Goal: Transaction & Acquisition: Download file/media

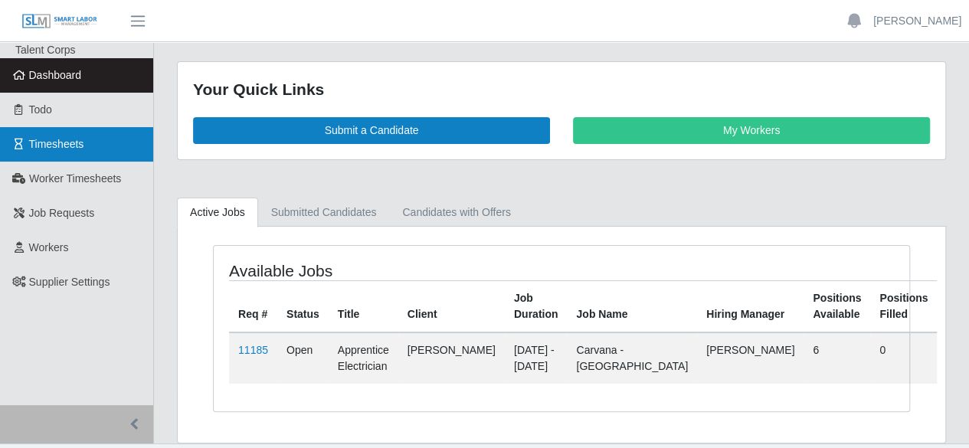
click at [60, 139] on span "Timesheets" at bounding box center [56, 144] width 55 height 12
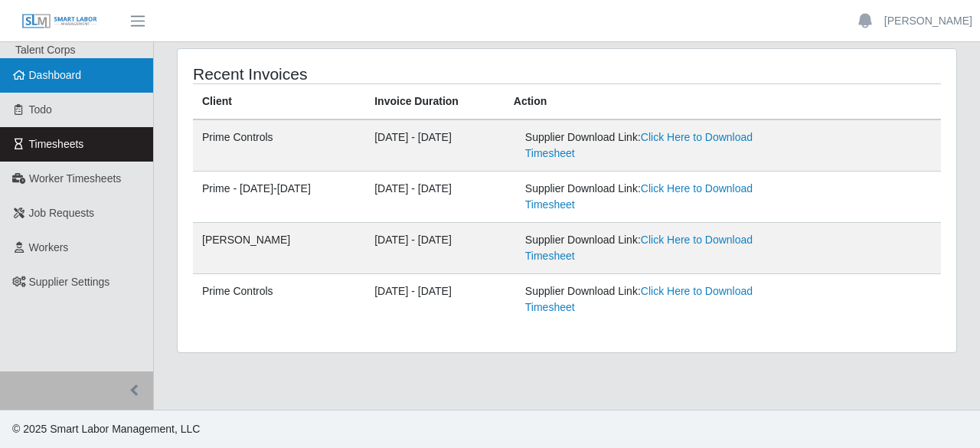
click at [73, 74] on span "Dashboard" at bounding box center [55, 75] width 53 height 12
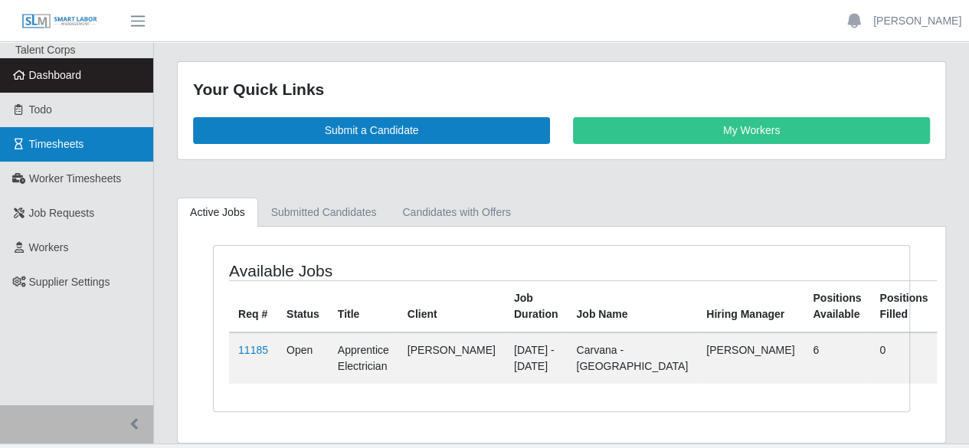
click at [72, 134] on link "Timesheets" at bounding box center [76, 144] width 153 height 34
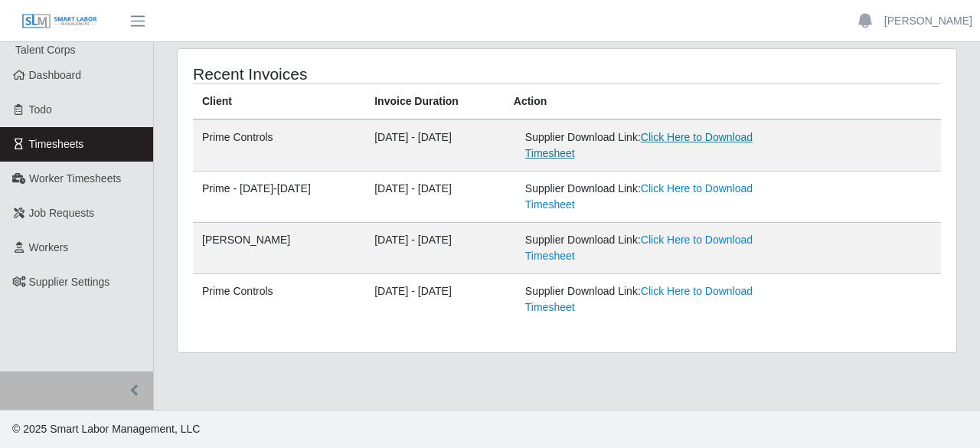
click at [695, 139] on link "Click Here to Download Timesheet" at bounding box center [638, 145] width 227 height 28
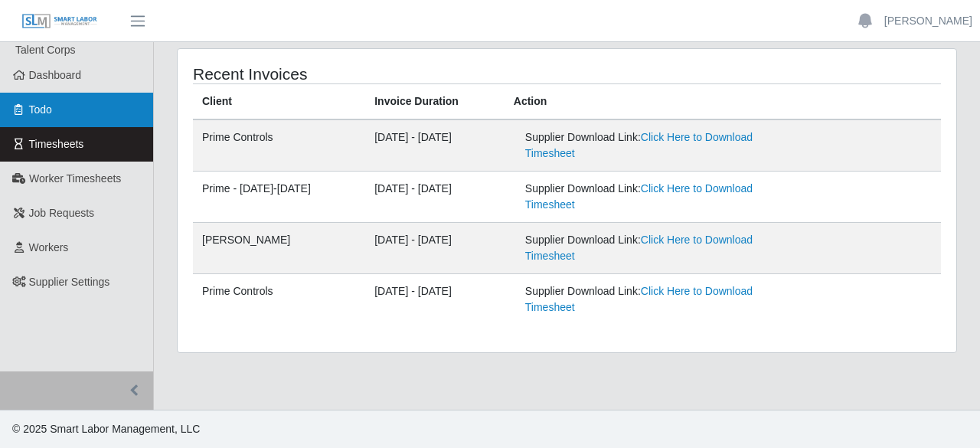
click at [38, 114] on span "Todo" at bounding box center [40, 109] width 23 height 12
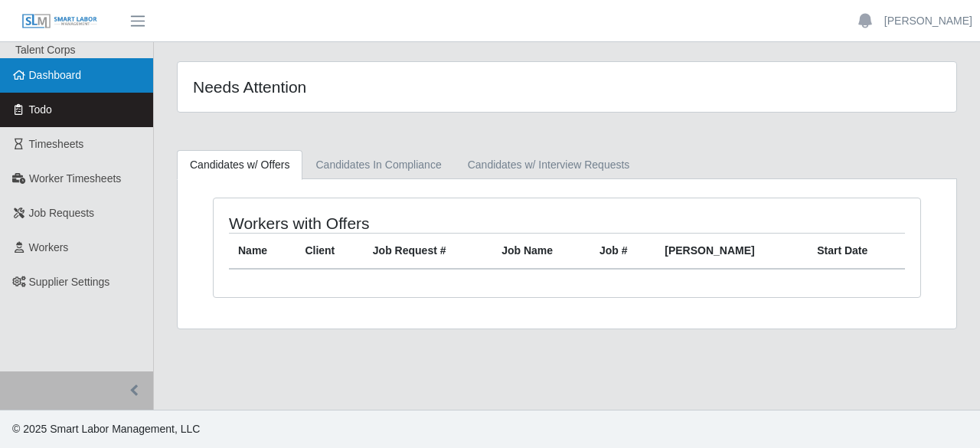
click at [51, 62] on link "Dashboard" at bounding box center [76, 75] width 153 height 34
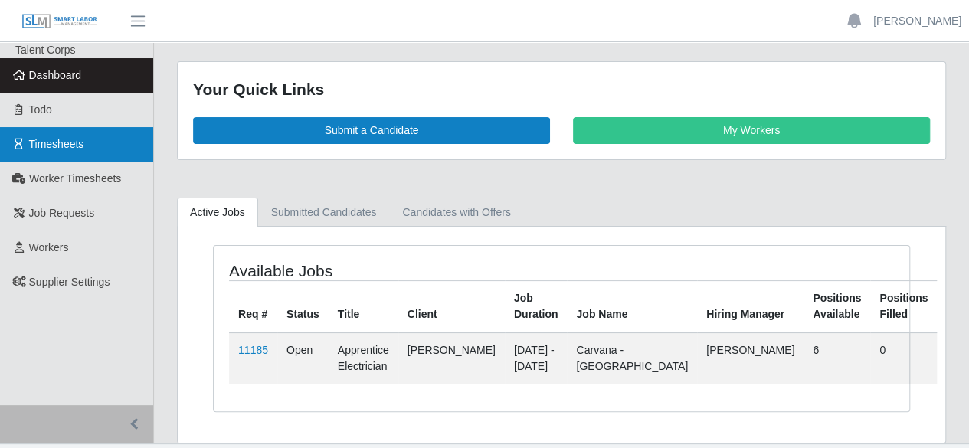
click at [54, 146] on span "Timesheets" at bounding box center [56, 144] width 55 height 12
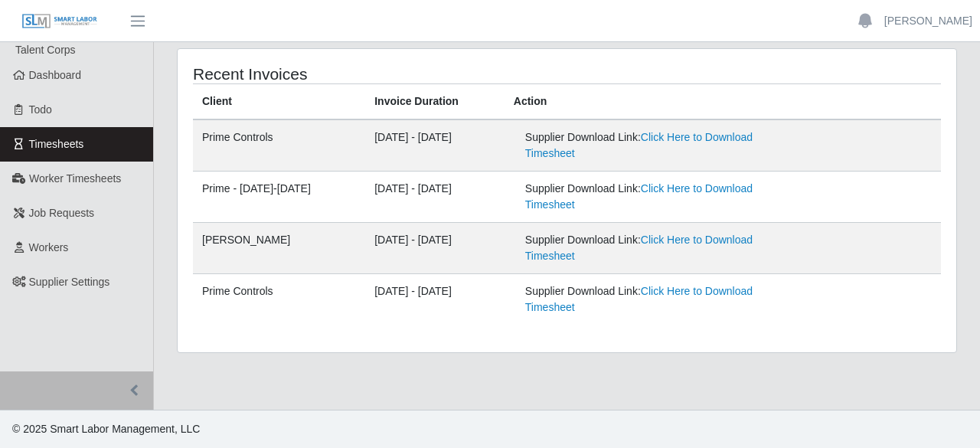
click at [924, 203] on td "Supplier Download Link: Click Here to Download Timesheet" at bounding box center [723, 197] width 437 height 51
click at [947, 414] on footer "© 2025 Smart Labor Management, LLC" at bounding box center [490, 429] width 980 height 38
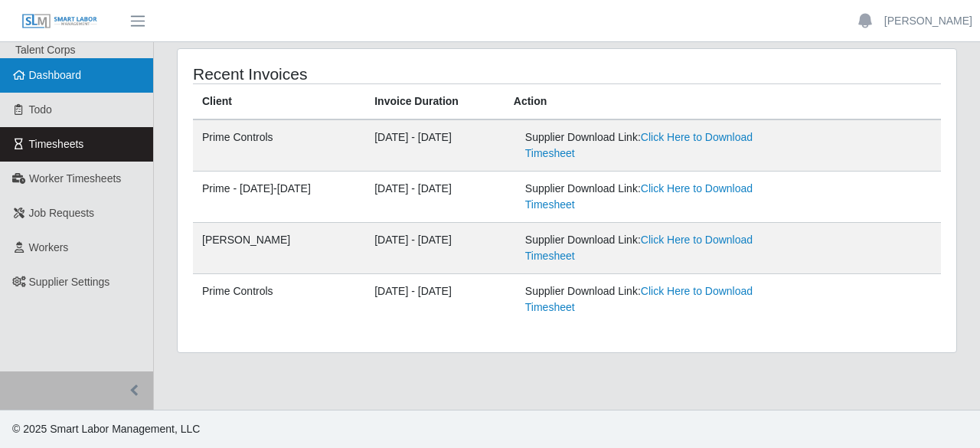
click at [34, 87] on link "Dashboard" at bounding box center [76, 75] width 153 height 34
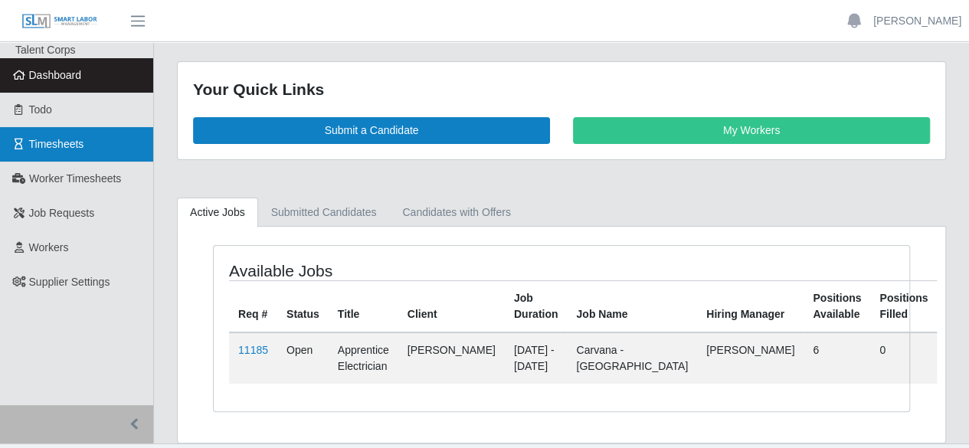
click at [69, 143] on span "Timesheets" at bounding box center [56, 144] width 55 height 12
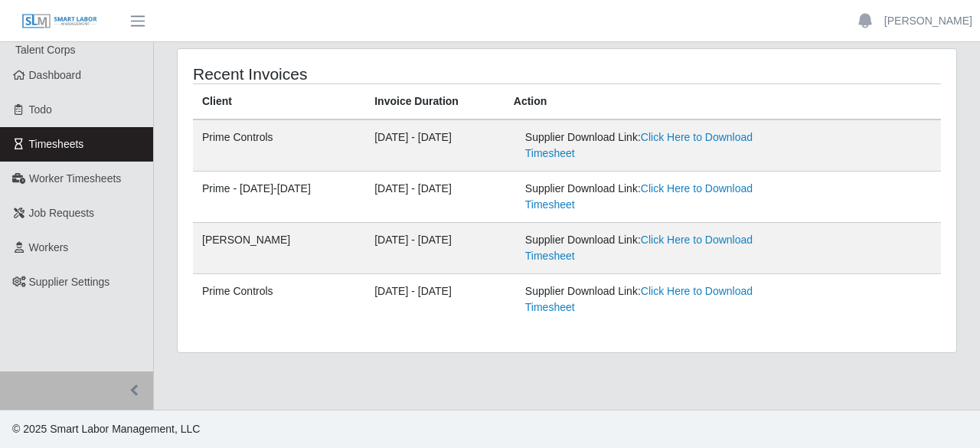
click at [922, 30] on ul "Aimee Smith Account Settings Logout" at bounding box center [913, 21] width 134 height 26
click at [885, 19] on li at bounding box center [865, 21] width 38 height 26
click at [941, 22] on link "[PERSON_NAME]" at bounding box center [929, 21] width 88 height 16
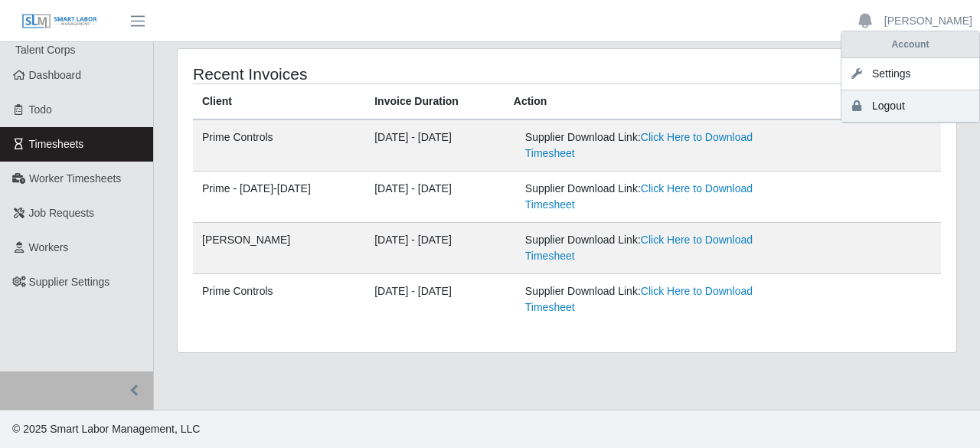
click at [911, 103] on link "Logout" at bounding box center [911, 106] width 138 height 32
